Goal: Task Accomplishment & Management: Manage account settings

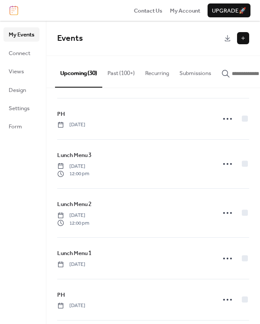
scroll to position [174, 0]
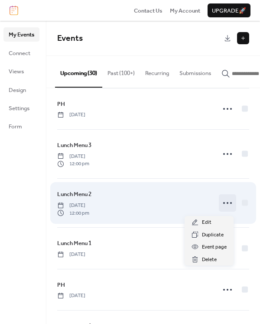
click at [222, 208] on icon at bounding box center [228, 203] width 14 height 14
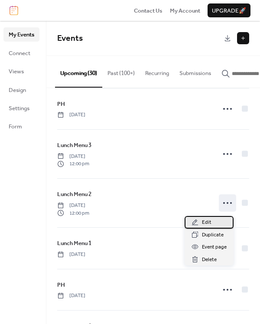
click at [200, 221] on div "Edit" at bounding box center [209, 222] width 49 height 12
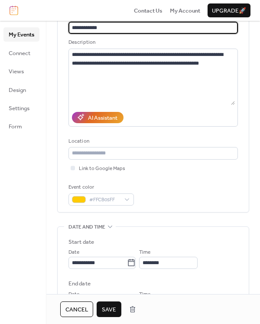
scroll to position [174, 0]
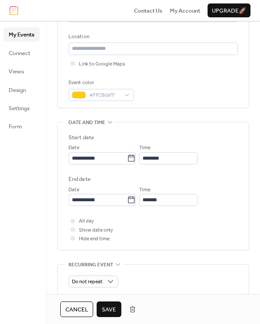
type input "**********"
click at [108, 311] on span "Save" at bounding box center [109, 309] width 14 height 9
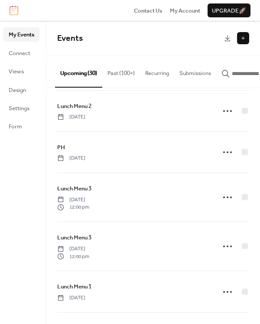
scroll to position [174, 0]
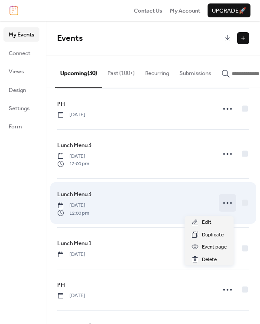
click at [226, 205] on icon at bounding box center [228, 203] width 14 height 14
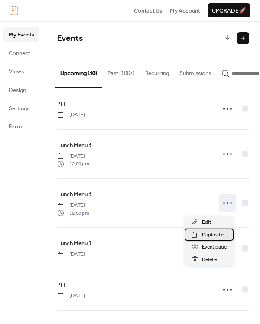
click at [210, 235] on span "Duplicate" at bounding box center [213, 235] width 22 height 9
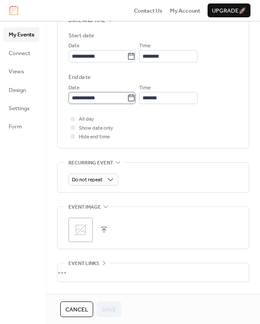
scroll to position [260, 0]
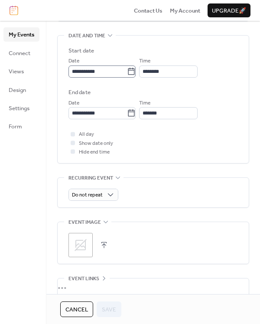
click at [136, 72] on icon at bounding box center [131, 71] width 9 height 9
click at [127, 72] on input "**********" at bounding box center [98, 72] width 59 height 12
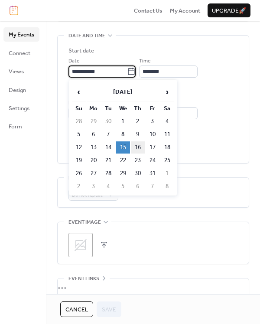
click at [134, 146] on td "16" at bounding box center [138, 147] width 14 height 12
type input "**********"
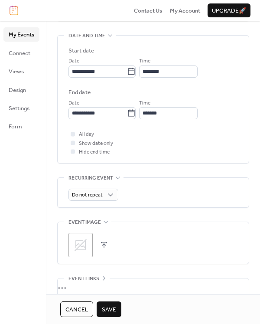
click at [108, 309] on span "Save" at bounding box center [109, 309] width 14 height 9
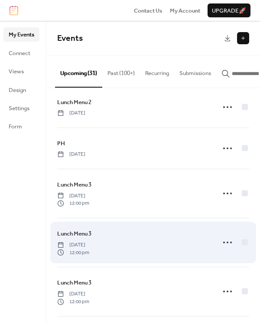
scroll to position [130, 0]
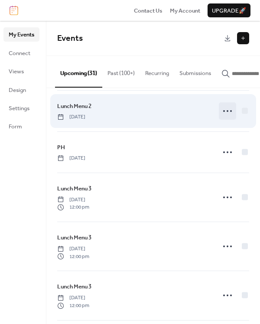
click at [224, 112] on icon at bounding box center [228, 111] width 14 height 14
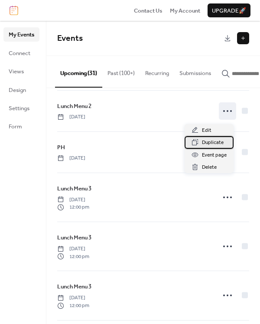
click at [218, 144] on span "Duplicate" at bounding box center [213, 142] width 22 height 9
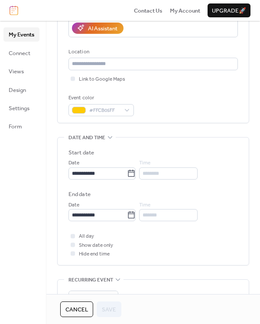
scroll to position [174, 0]
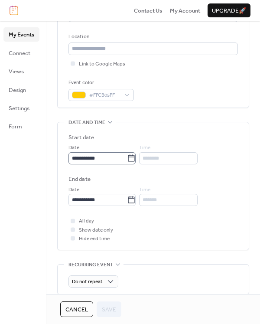
click at [136, 160] on icon at bounding box center [131, 158] width 9 height 9
click at [127, 160] on input "**********" at bounding box center [98, 158] width 59 height 12
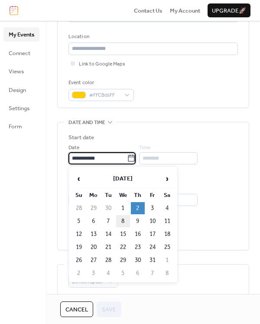
click at [121, 221] on td "8" at bounding box center [123, 221] width 14 height 12
type input "**********"
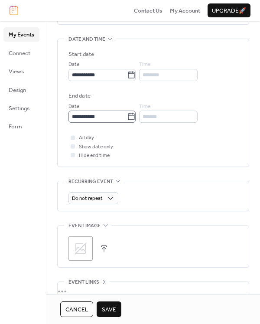
scroll to position [260, 0]
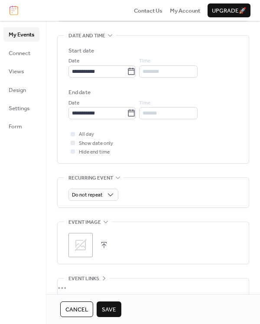
click at [105, 309] on span "Save" at bounding box center [109, 309] width 14 height 9
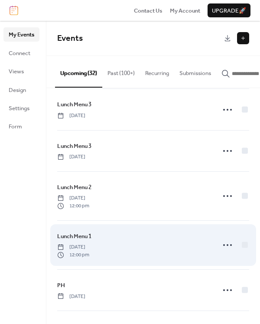
scroll to position [694, 0]
